Goal: Find contact information: Find contact information

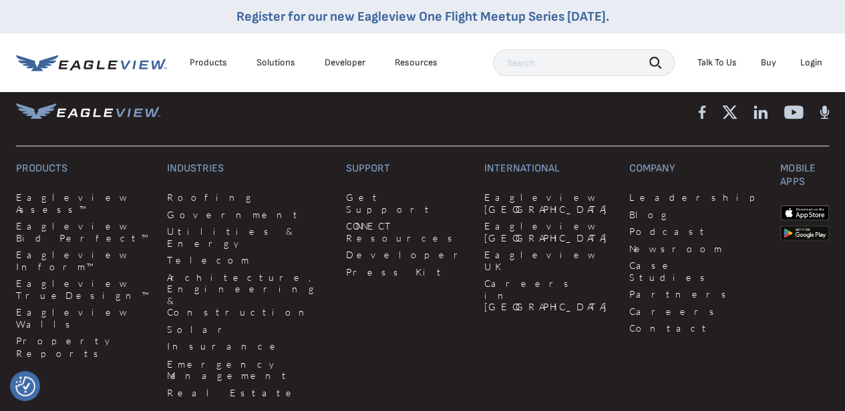
scroll to position [3433, 0]
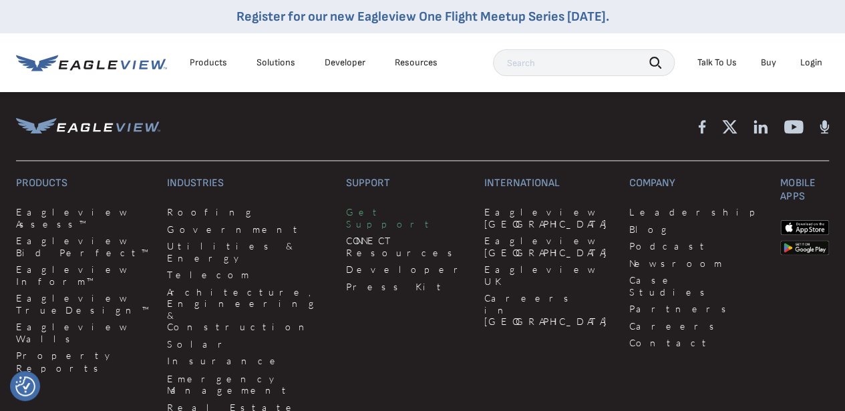
click at [346, 222] on link "Get Support" at bounding box center [407, 217] width 122 height 23
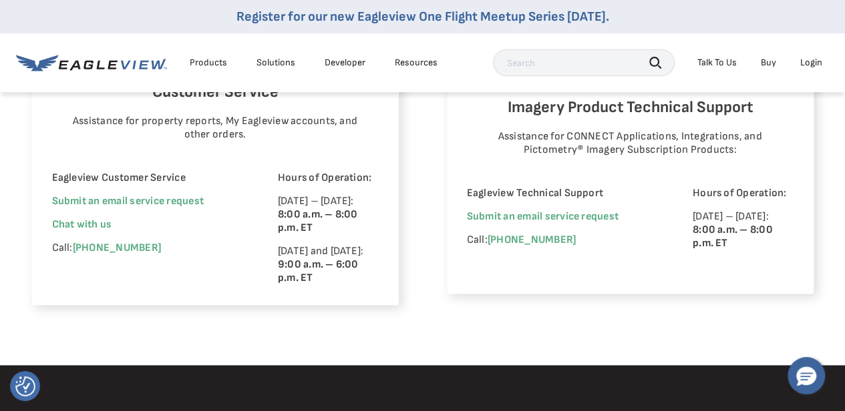
scroll to position [924, 0]
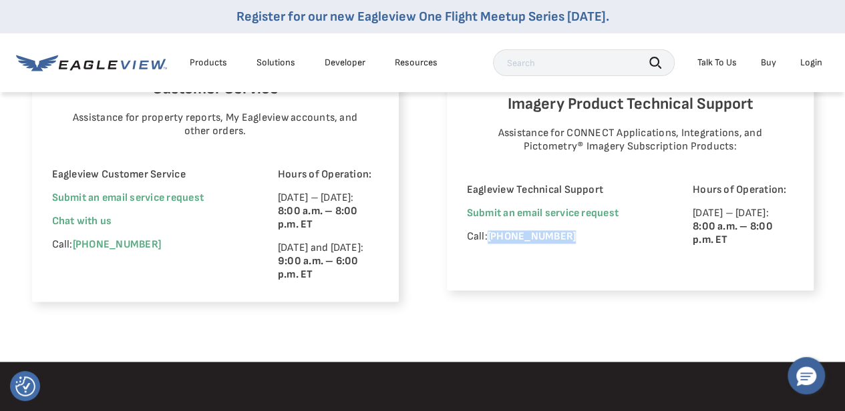
drag, startPoint x: 596, startPoint y: 242, endPoint x: 489, endPoint y: 234, distance: 106.5
click at [489, 234] on div "Eagleview Technical Support Submit an email service request Call: [PHONE_NUMBER]" at bounding box center [561, 227] width 189 height 87
click at [602, 235] on div "Eagleview Technical Support Submit an email service request Call: [PHONE_NUMBER]" at bounding box center [561, 227] width 189 height 87
drag, startPoint x: 602, startPoint y: 235, endPoint x: 481, endPoint y: 221, distance: 121.7
drag, startPoint x: 481, startPoint y: 221, endPoint x: 461, endPoint y: 224, distance: 20.9
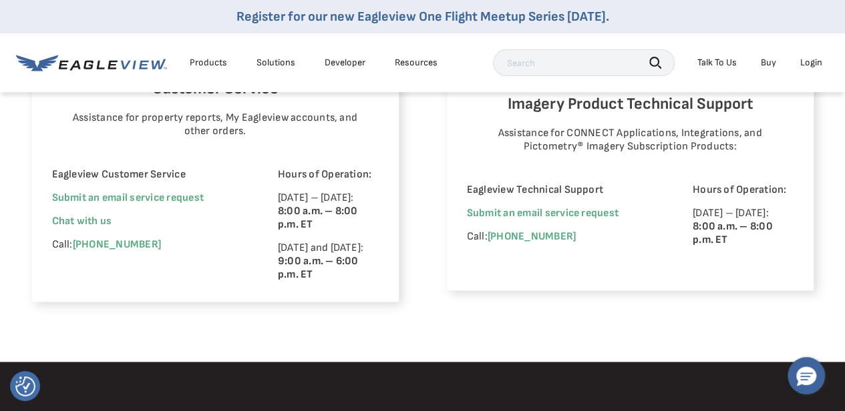
click at [461, 224] on div "View your organization’s imagery and GIS layers or create workspaces in your CO…" at bounding box center [630, 48] width 367 height 483
drag, startPoint x: 599, startPoint y: 242, endPoint x: 489, endPoint y: 246, distance: 110.2
click at [489, 246] on div "Eagleview Technical Support Submit an email service request Call: [PHONE_NUMBER]" at bounding box center [561, 227] width 189 height 87
